Goal: Navigation & Orientation: Find specific page/section

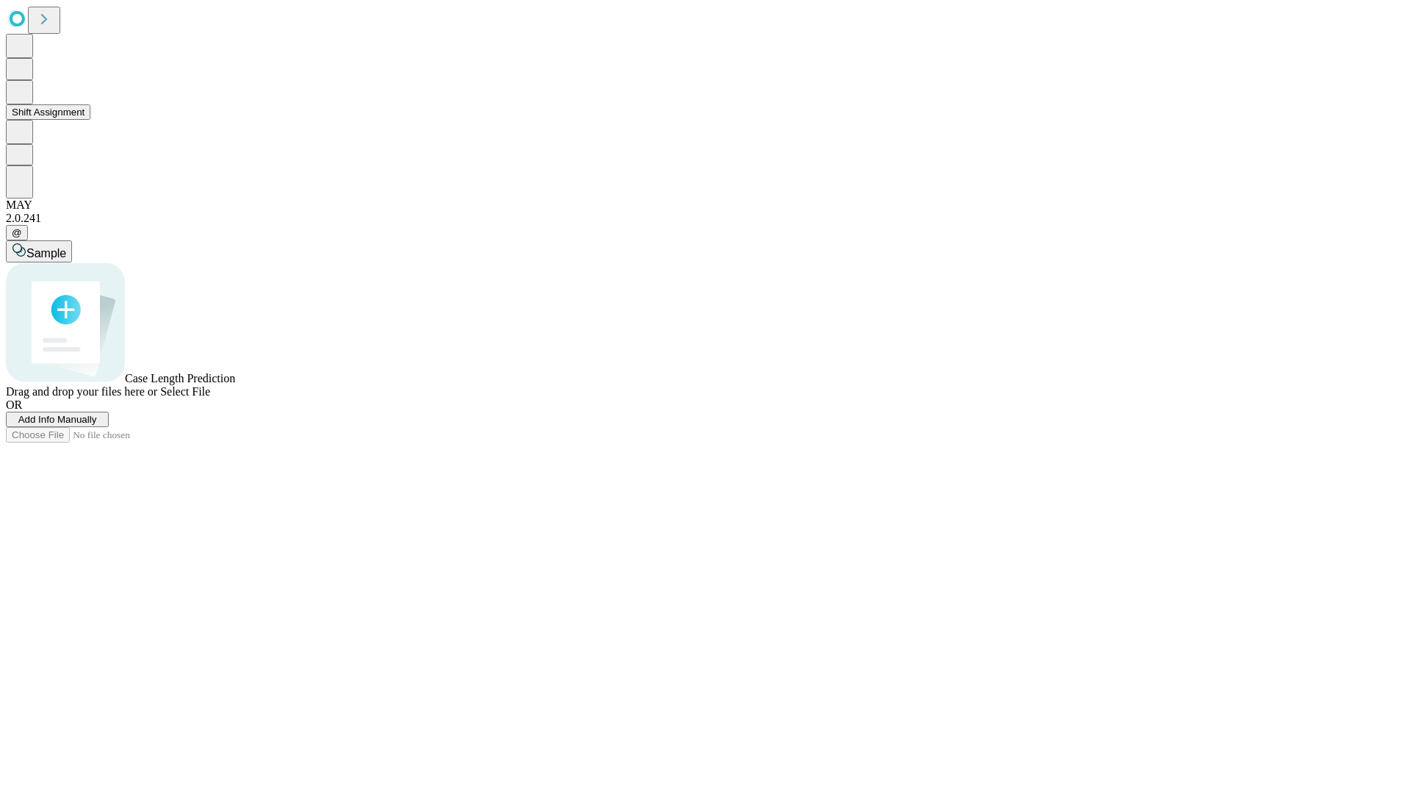
click at [90, 120] on button "Shift Assignment" at bounding box center [48, 111] width 85 height 15
